Goal: Task Accomplishment & Management: Use online tool/utility

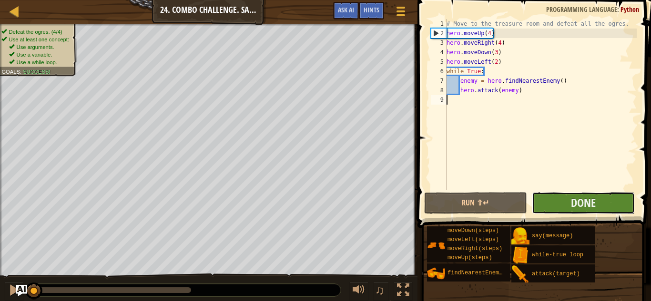
click at [600, 203] on button "Done" at bounding box center [582, 203] width 103 height 22
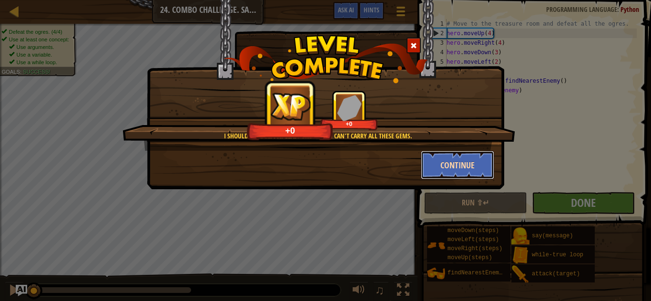
click at [436, 154] on button "Continue" at bounding box center [458, 165] width 74 height 29
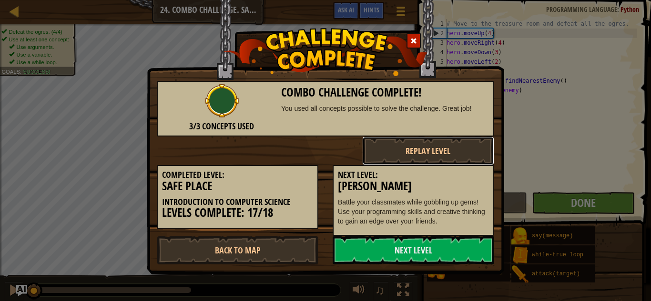
click at [436, 156] on button "Replay Level" at bounding box center [428, 151] width 132 height 29
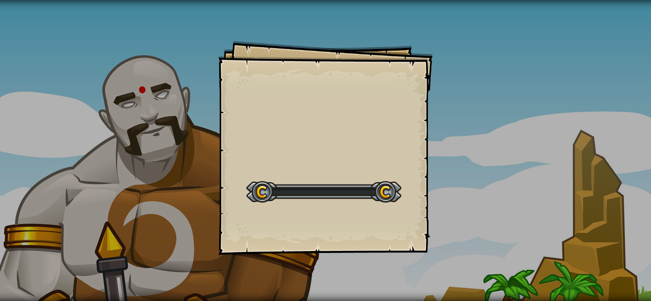
click at [242, 242] on div "Goals Start Level Error loading from server. Try refreshing the page. You'll ne…" at bounding box center [325, 148] width 214 height 214
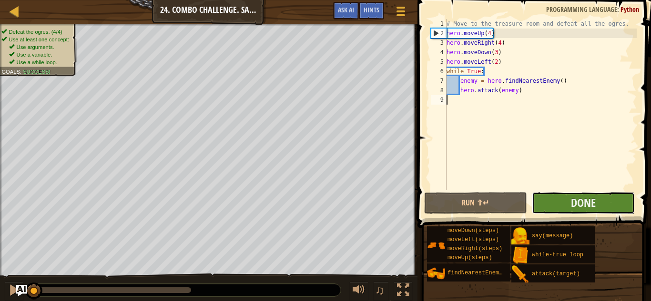
click at [561, 197] on button "Done" at bounding box center [582, 203] width 103 height 22
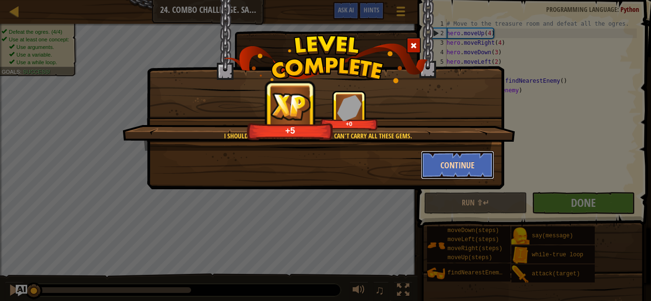
click at [463, 156] on button "Continue" at bounding box center [458, 165] width 74 height 29
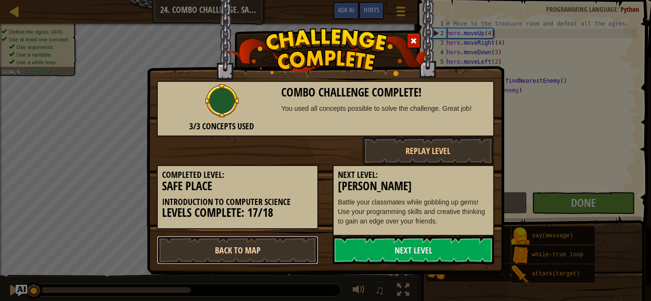
click at [233, 246] on link "Back to Map" at bounding box center [237, 250] width 161 height 29
